Goal: Information Seeking & Learning: Learn about a topic

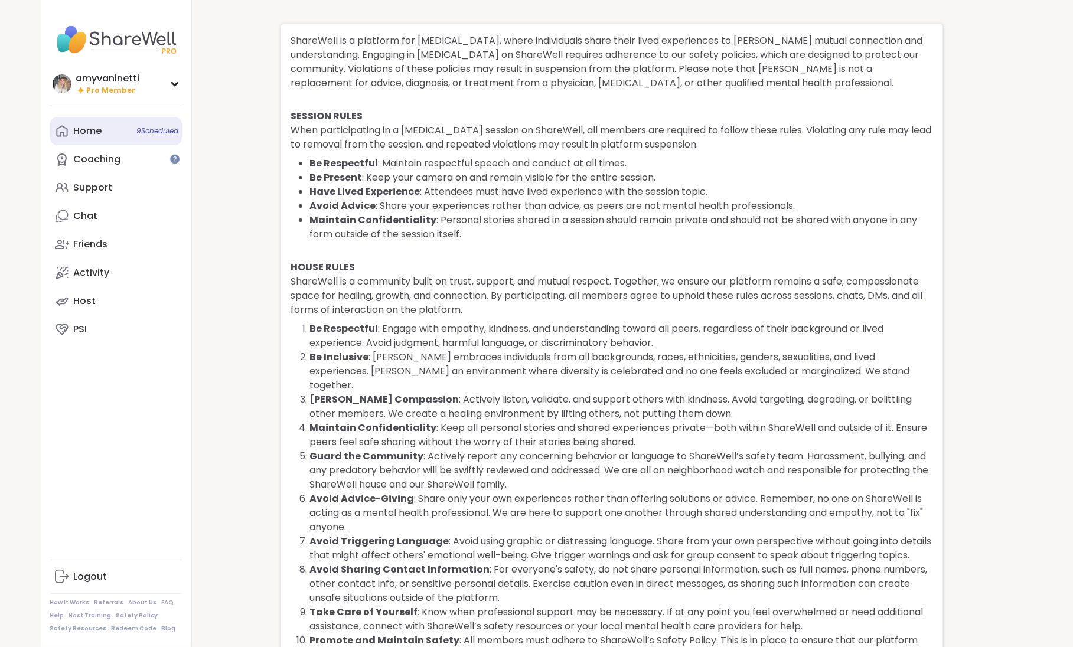
click at [90, 129] on div "Home 9 Scheduled" at bounding box center [88, 131] width 28 height 13
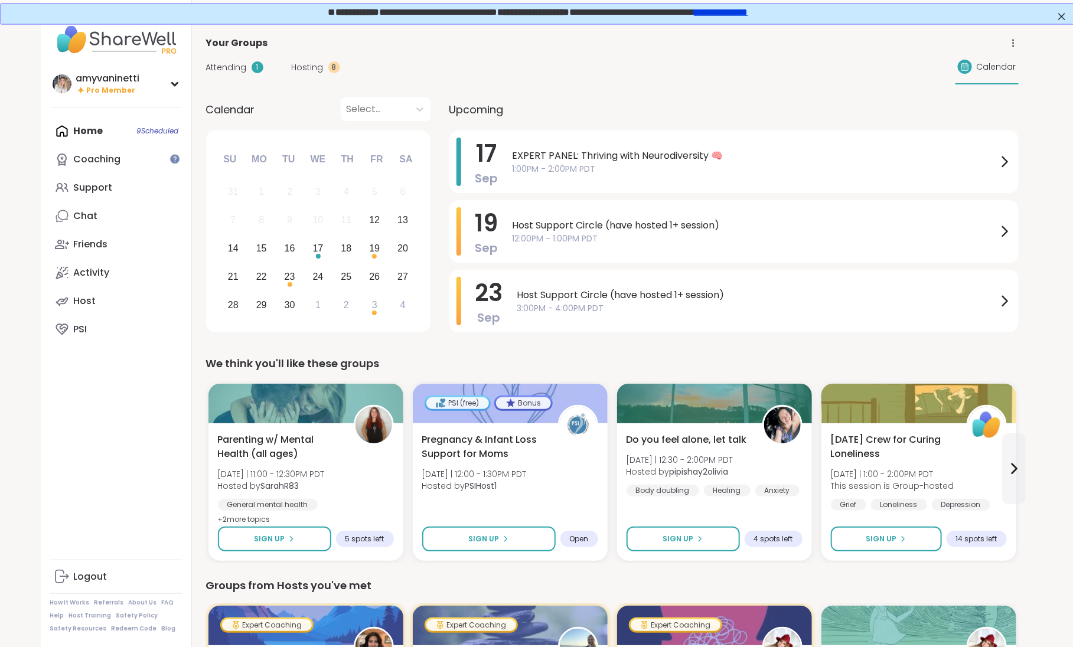
click at [746, 13] on link "**********" at bounding box center [720, 10] width 54 height 9
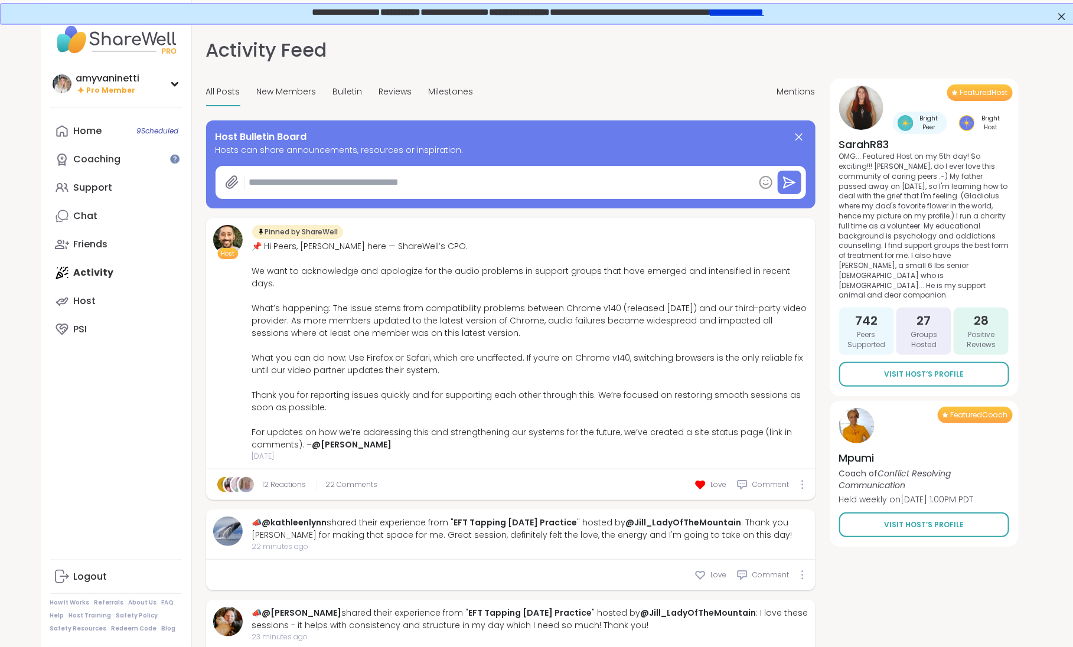
type textarea "*"
click at [94, 213] on div "Chat" at bounding box center [86, 216] width 24 height 13
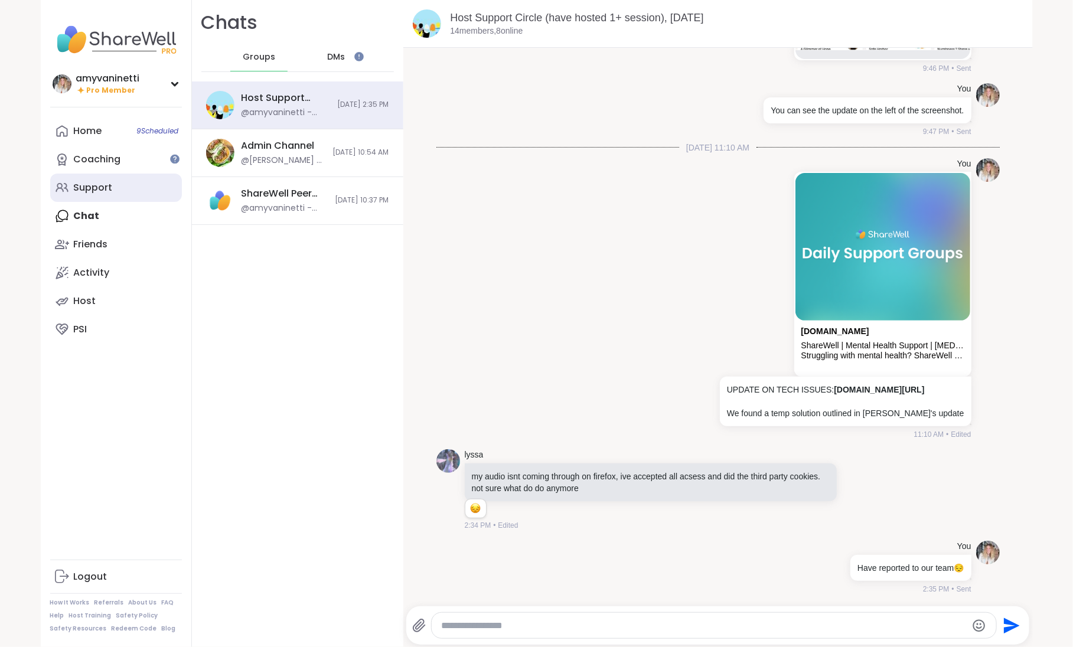
click at [100, 190] on div "Support" at bounding box center [93, 187] width 39 height 13
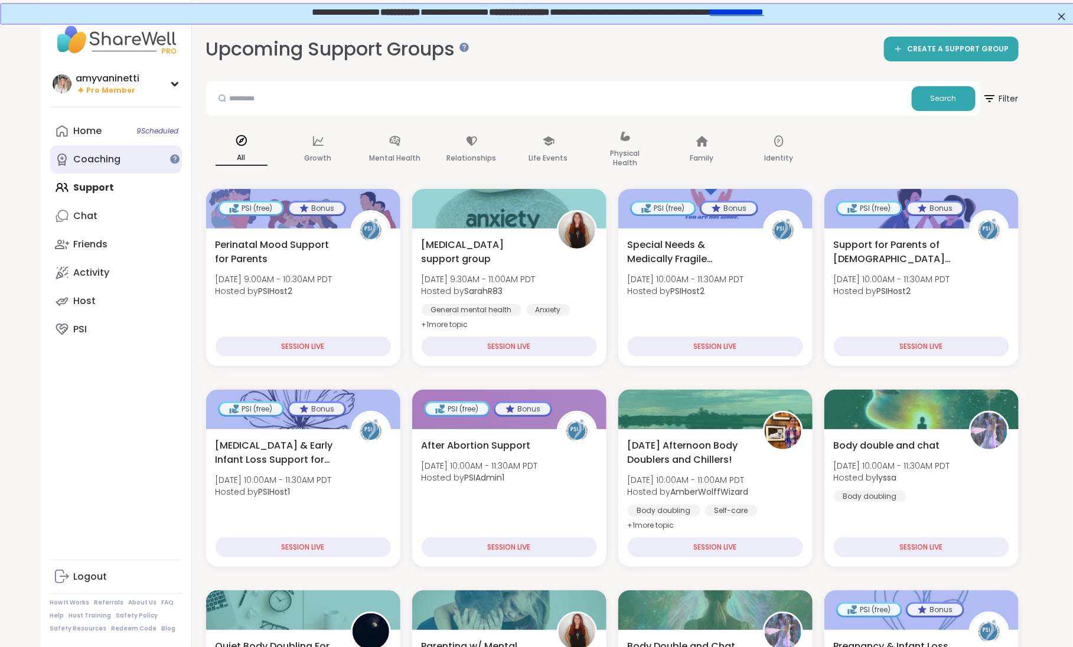
click at [107, 159] on div "Coaching" at bounding box center [97, 159] width 47 height 13
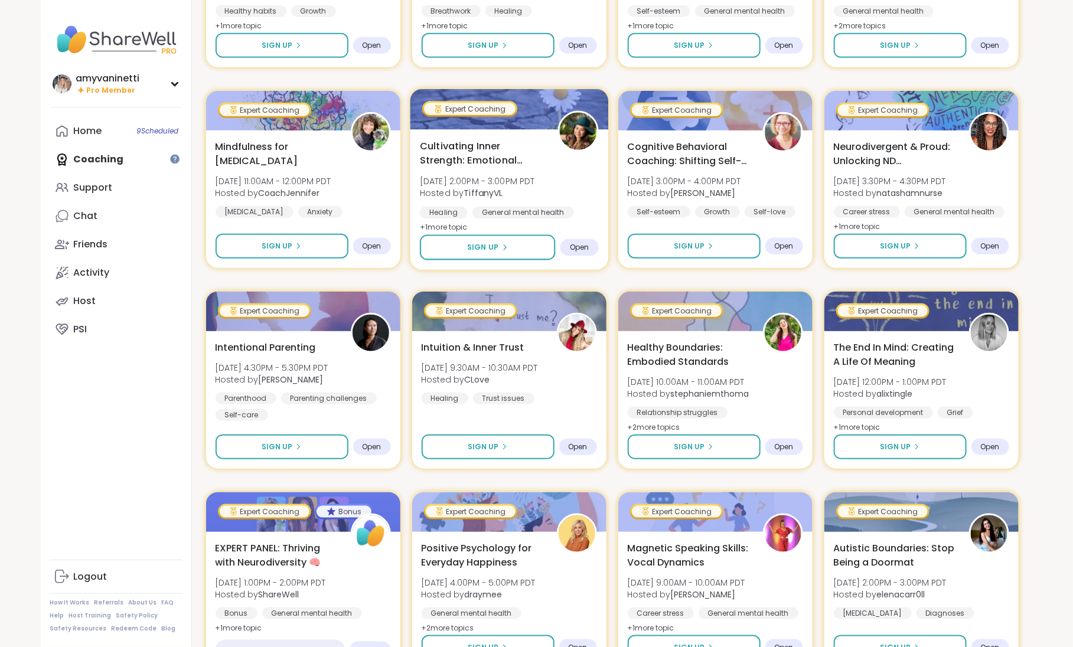
scroll to position [443, 0]
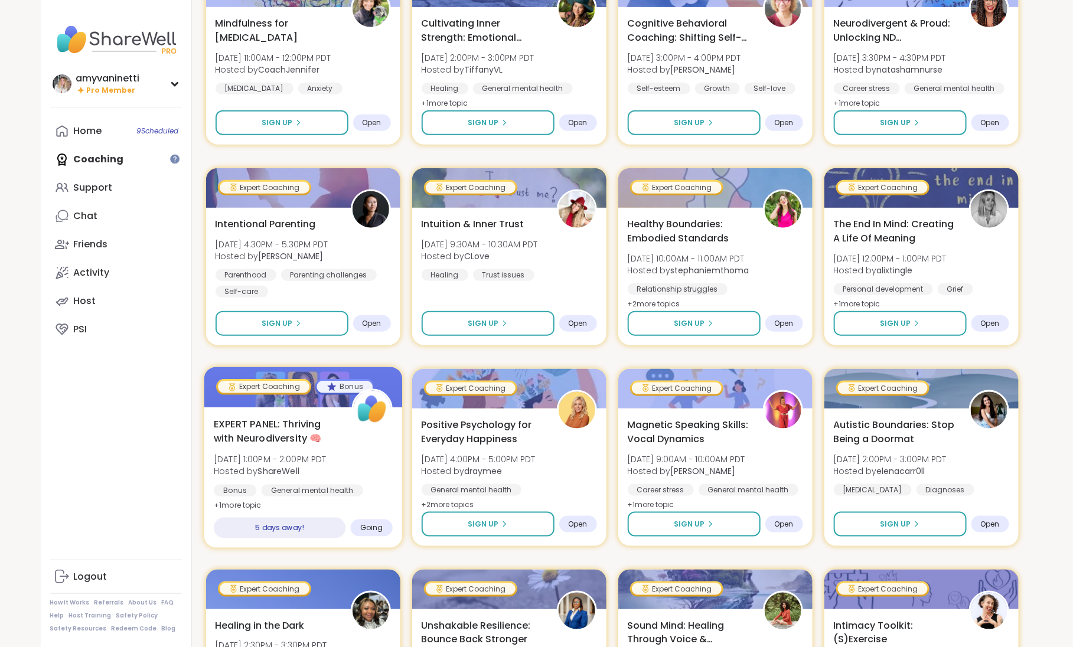
click at [285, 424] on span "EXPERT PANEL: Thriving with Neurodiversity 🧠" at bounding box center [276, 431] width 125 height 29
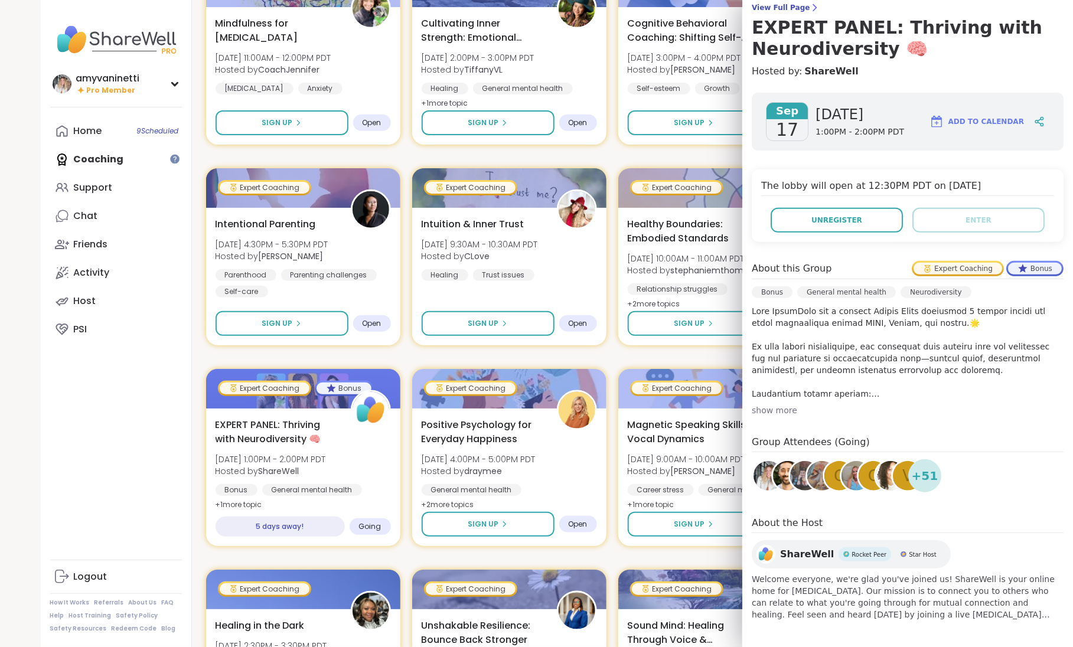
scroll to position [0, 0]
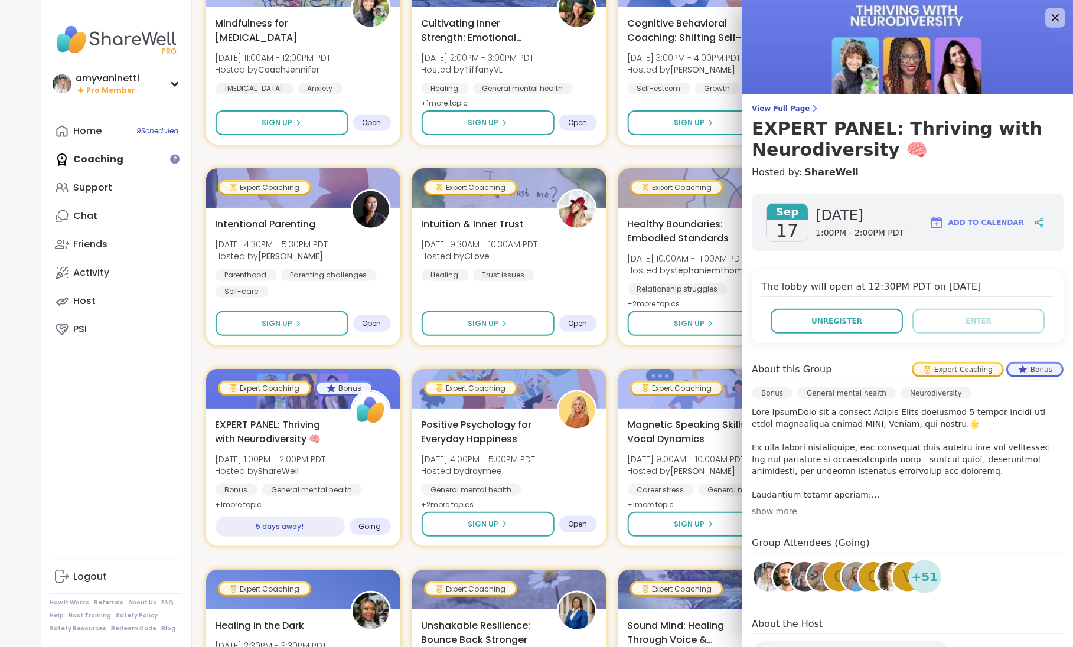
click at [1055, 17] on icon at bounding box center [1056, 18] width 8 height 8
